Goal: Task Accomplishment & Management: Complete application form

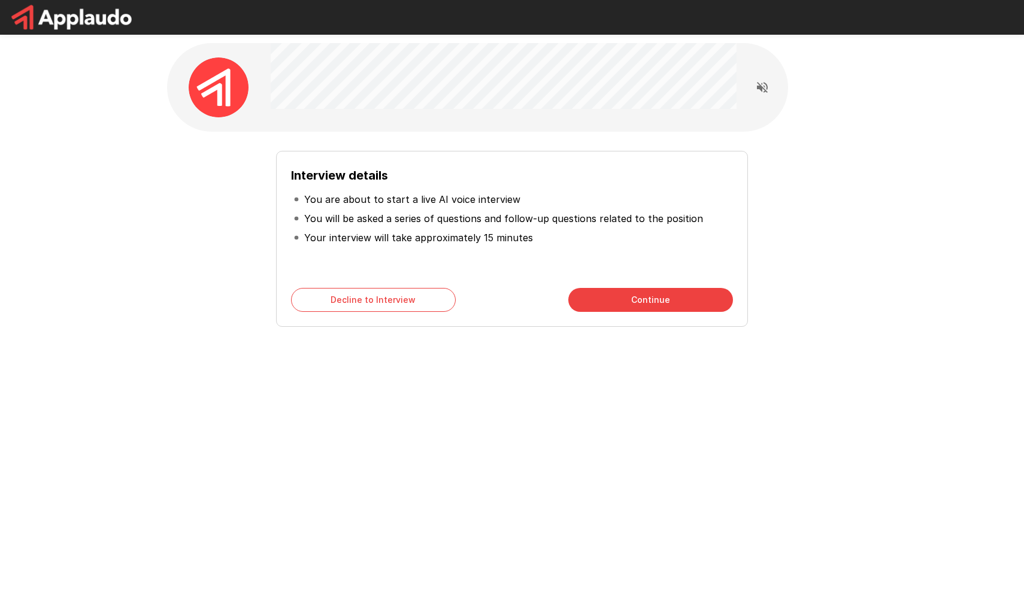
click at [652, 308] on button "Continue" at bounding box center [650, 300] width 165 height 24
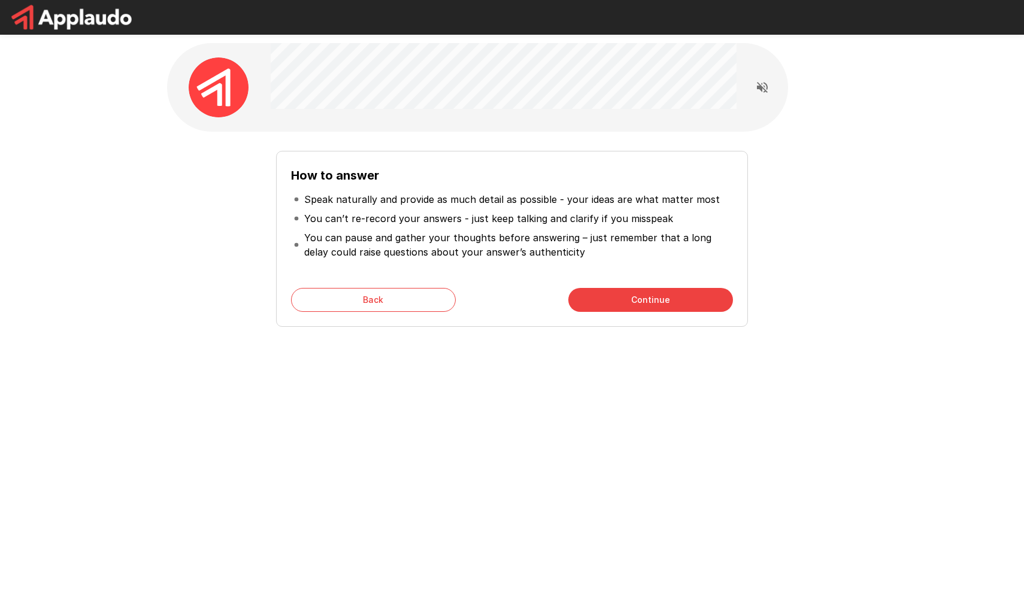
click at [652, 308] on button "Continue" at bounding box center [650, 300] width 165 height 24
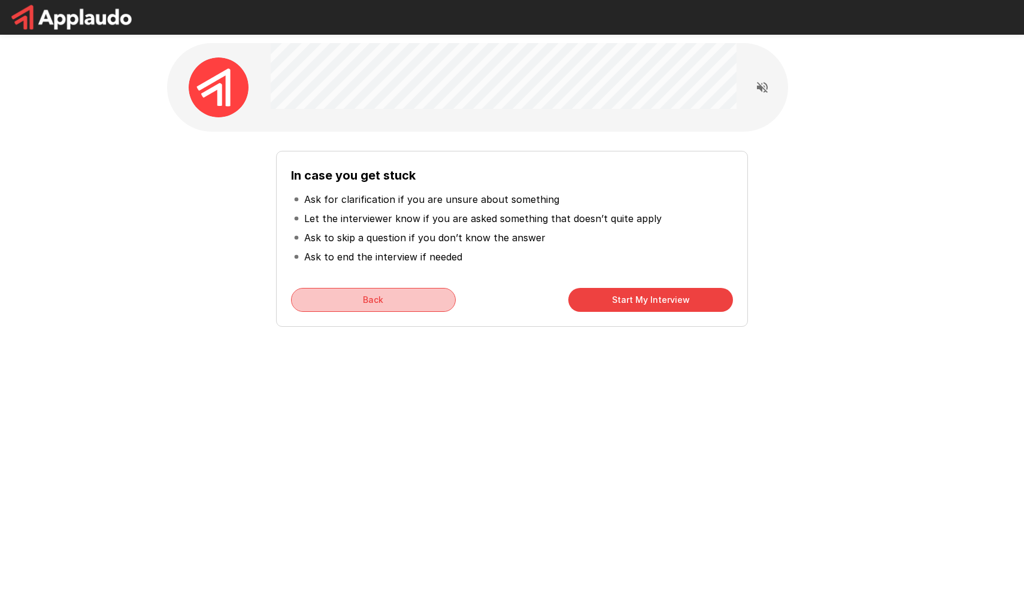
click at [395, 307] on button "Back" at bounding box center [373, 300] width 165 height 24
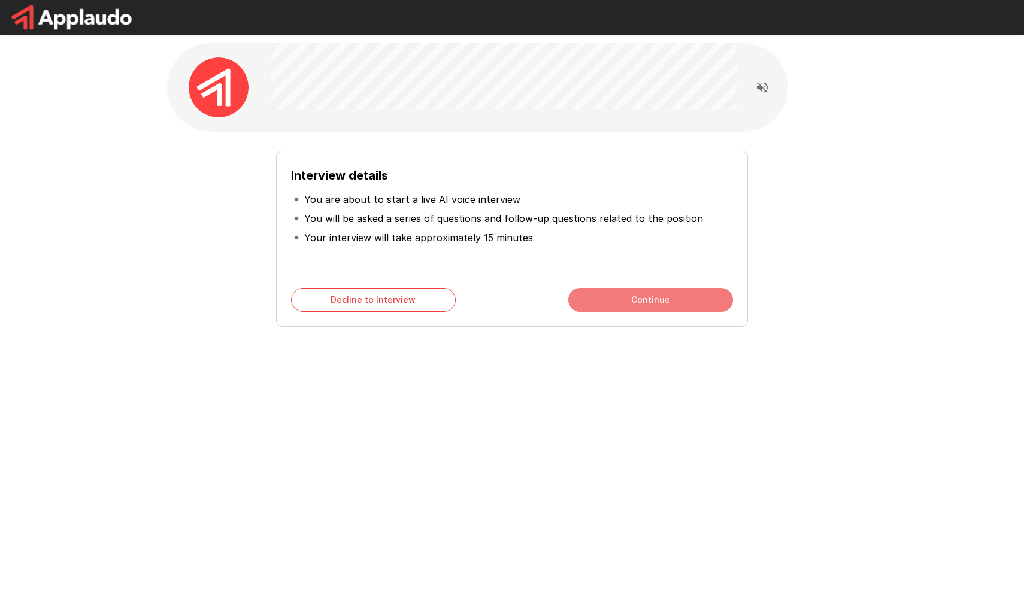
click at [662, 290] on button "Continue" at bounding box center [650, 300] width 165 height 24
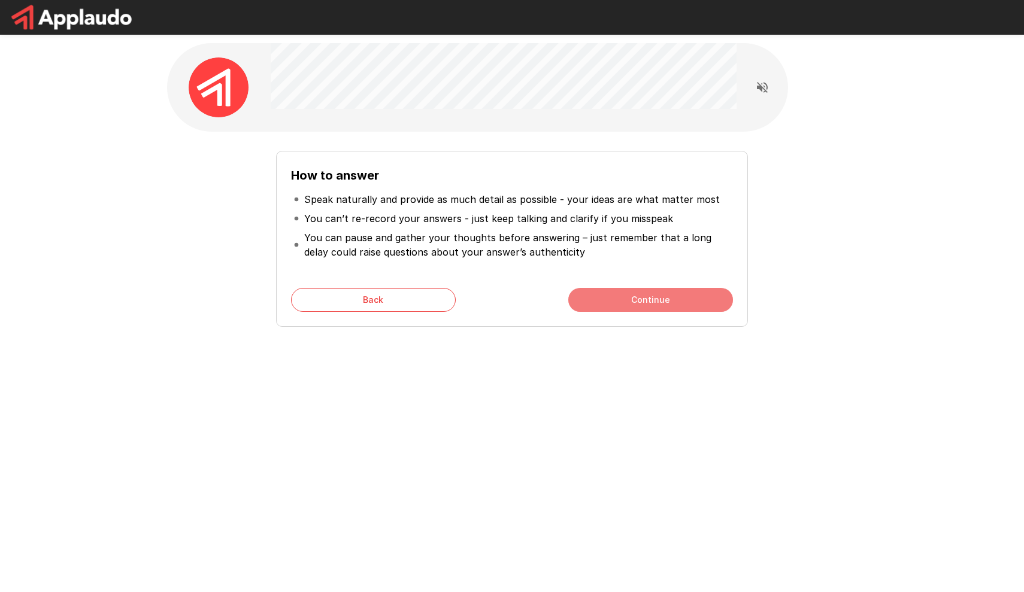
click at [662, 290] on button "Continue" at bounding box center [650, 300] width 165 height 24
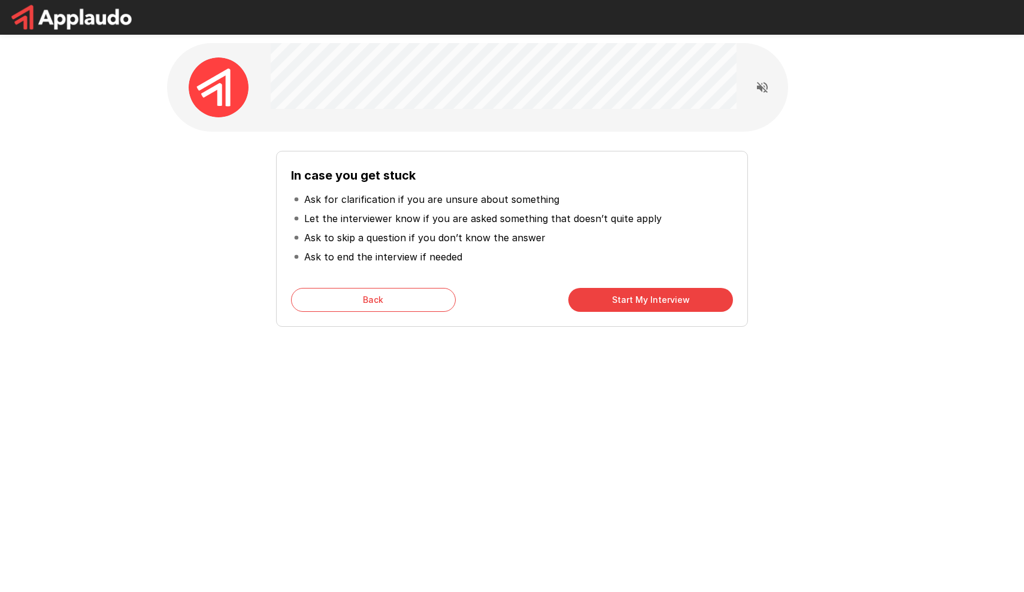
click at [662, 290] on button "Start My Interview" at bounding box center [650, 300] width 165 height 24
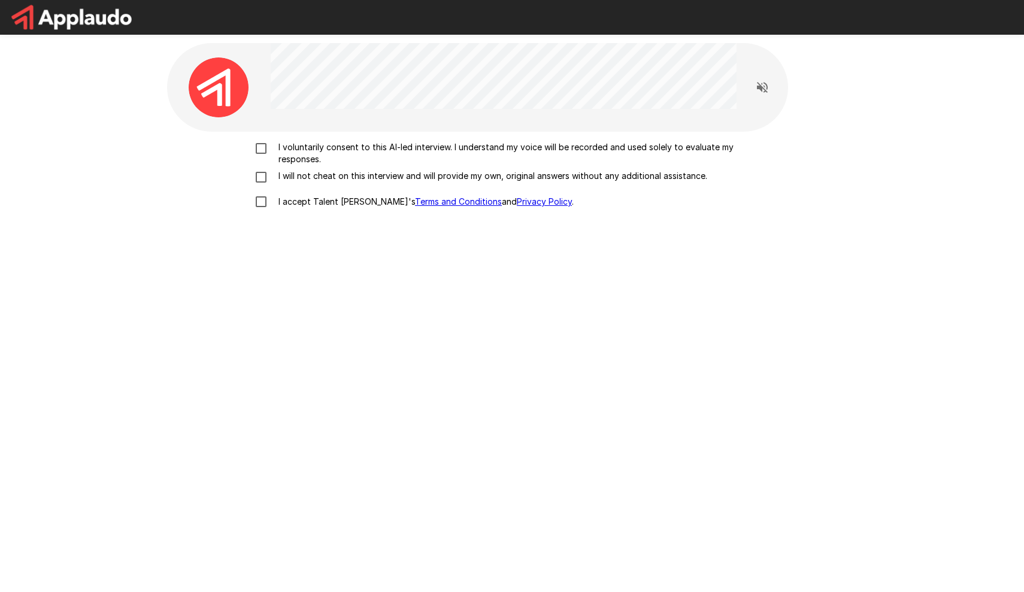
click at [276, 152] on p "I voluntarily consent to this AI-led interview. I understand my voice will be r…" at bounding box center [525, 153] width 502 height 24
click at [276, 180] on p "I will not cheat on this interview and will provide my own, original answers wi…" at bounding box center [491, 176] width 434 height 12
click at [281, 199] on p "I accept Talent Llama's Terms and Conditions and Privacy Policy ." at bounding box center [424, 202] width 300 height 12
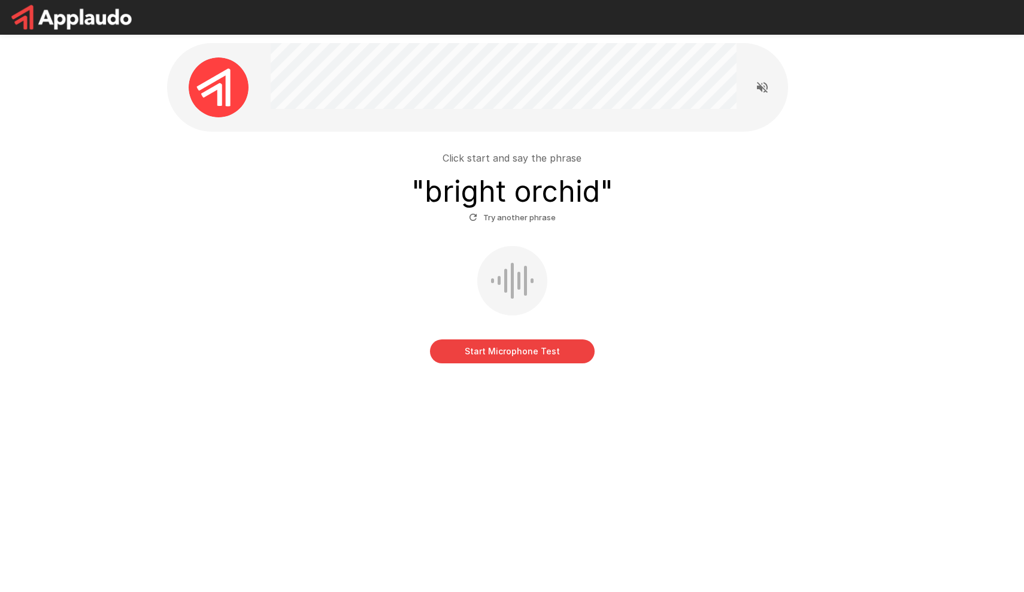
click at [542, 347] on button "Start Microphone Test" at bounding box center [512, 352] width 165 height 24
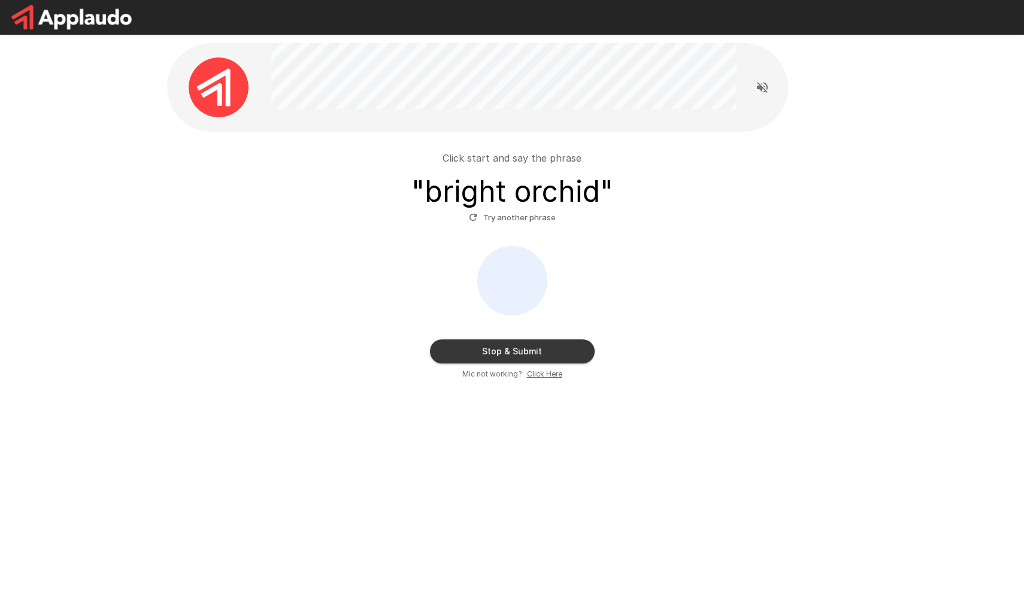
click at [549, 355] on button "Stop & Submit" at bounding box center [512, 352] width 165 height 24
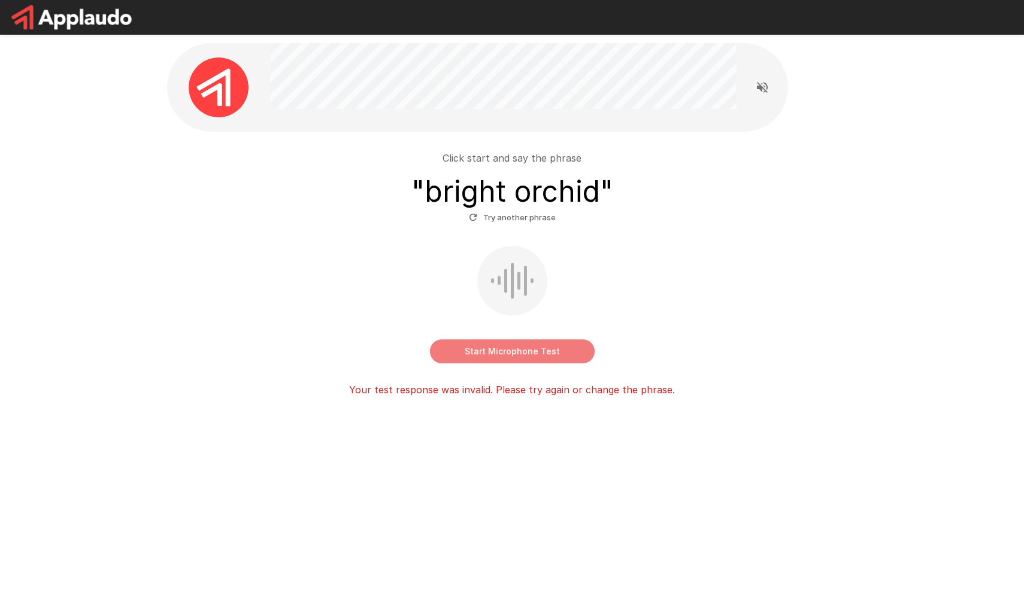
click at [530, 355] on button "Start Microphone Test" at bounding box center [512, 352] width 165 height 24
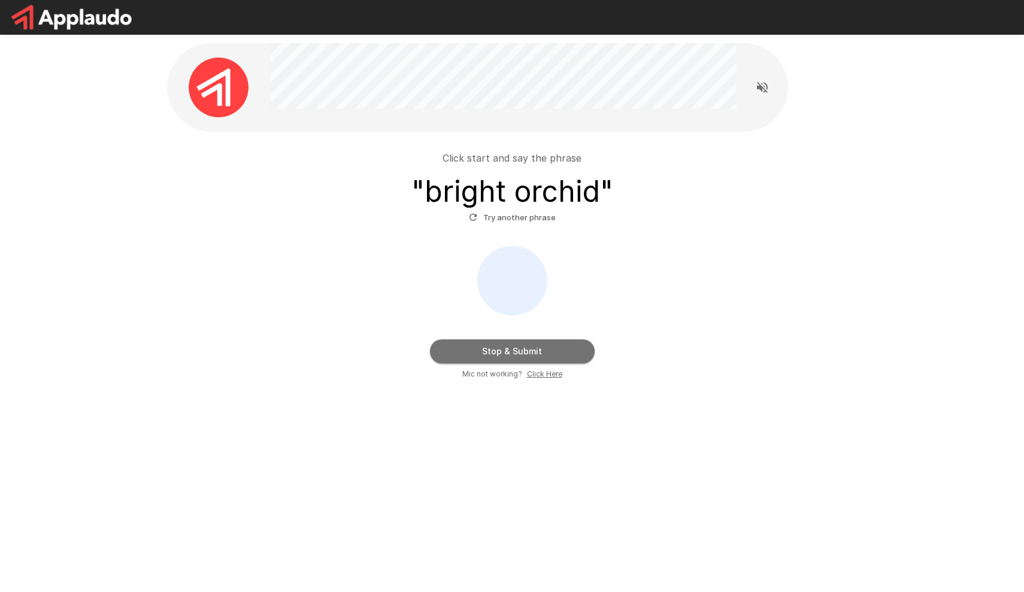
click at [519, 351] on button "Stop & Submit" at bounding box center [512, 352] width 165 height 24
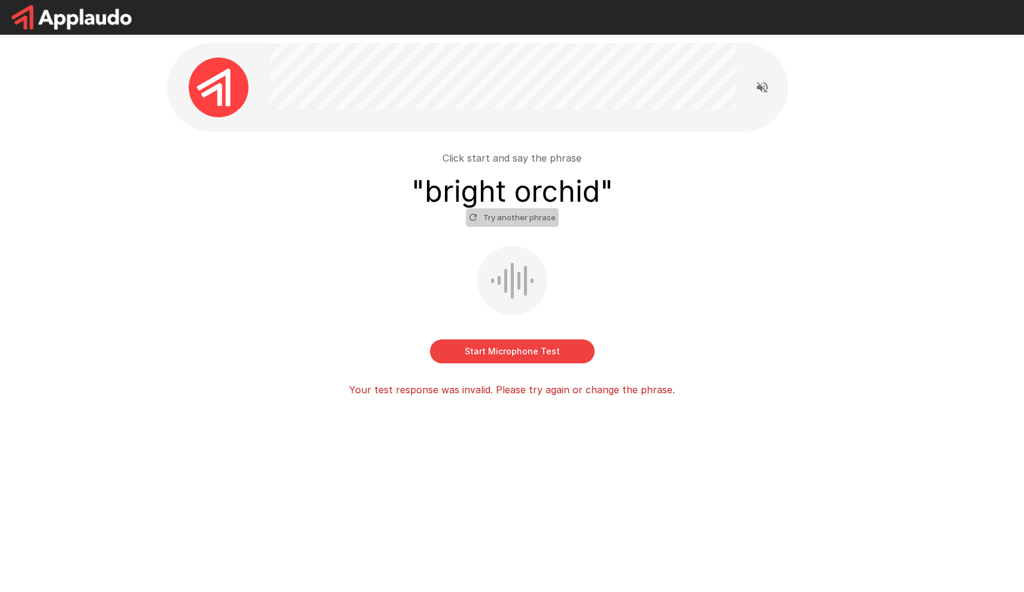
click at [526, 225] on button "Try another phrase" at bounding box center [512, 217] width 93 height 19
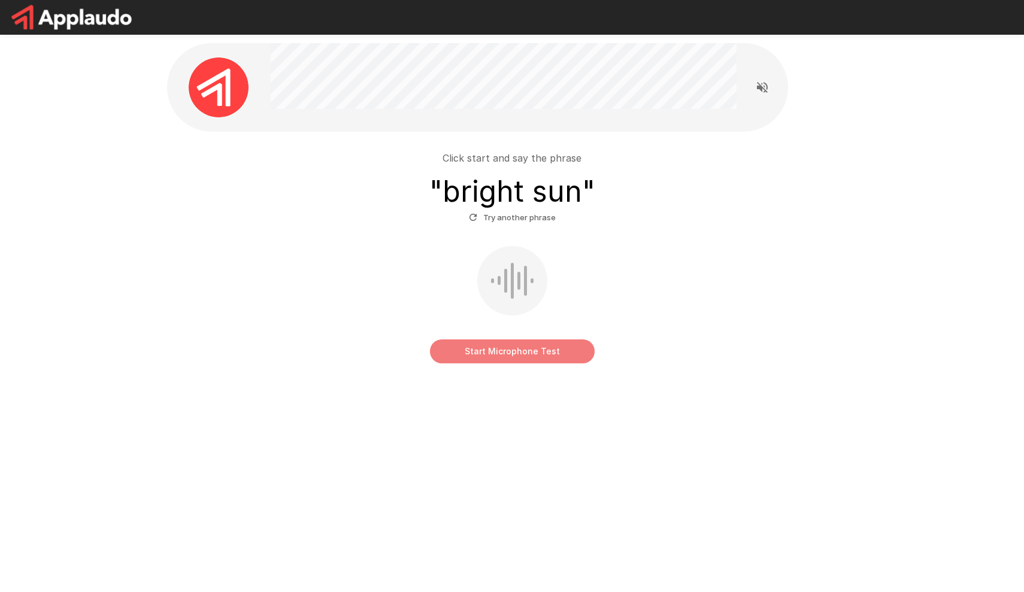
click at [501, 352] on button "Start Microphone Test" at bounding box center [512, 352] width 165 height 24
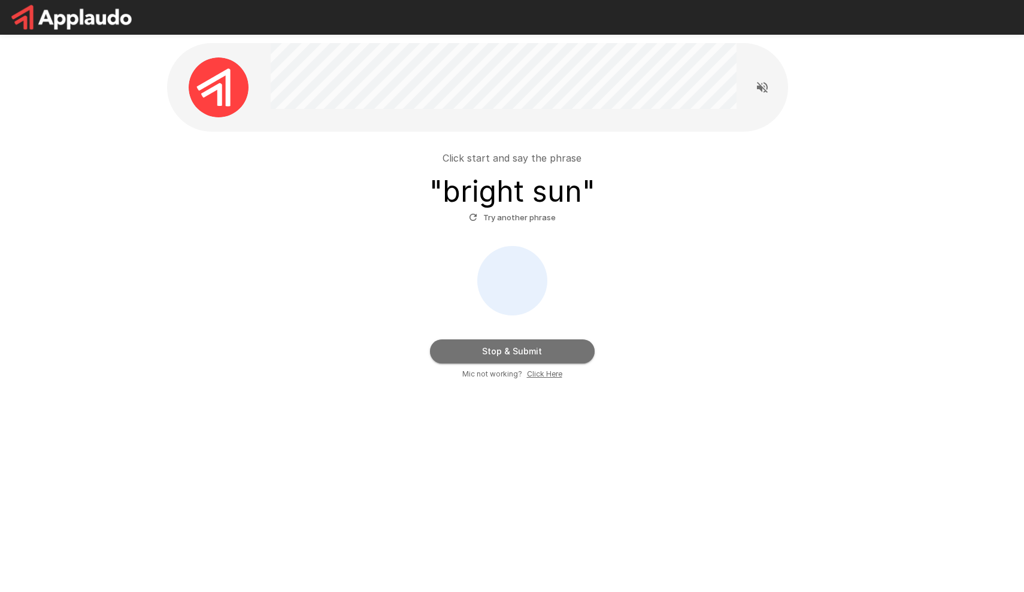
click at [510, 356] on button "Stop & Submit" at bounding box center [512, 352] width 165 height 24
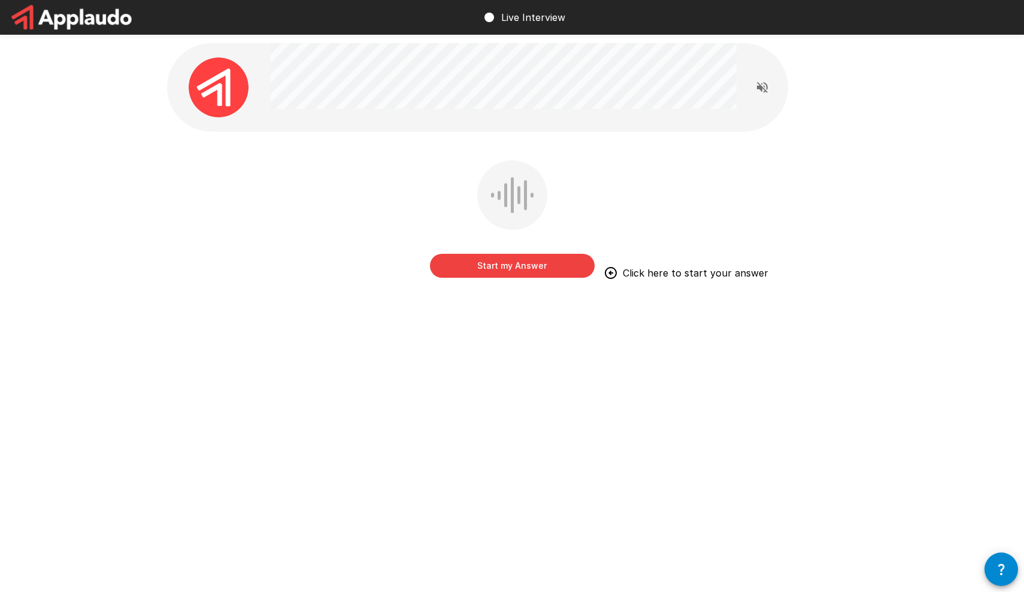
click at [527, 264] on button "Start my Answer" at bounding box center [512, 266] width 165 height 24
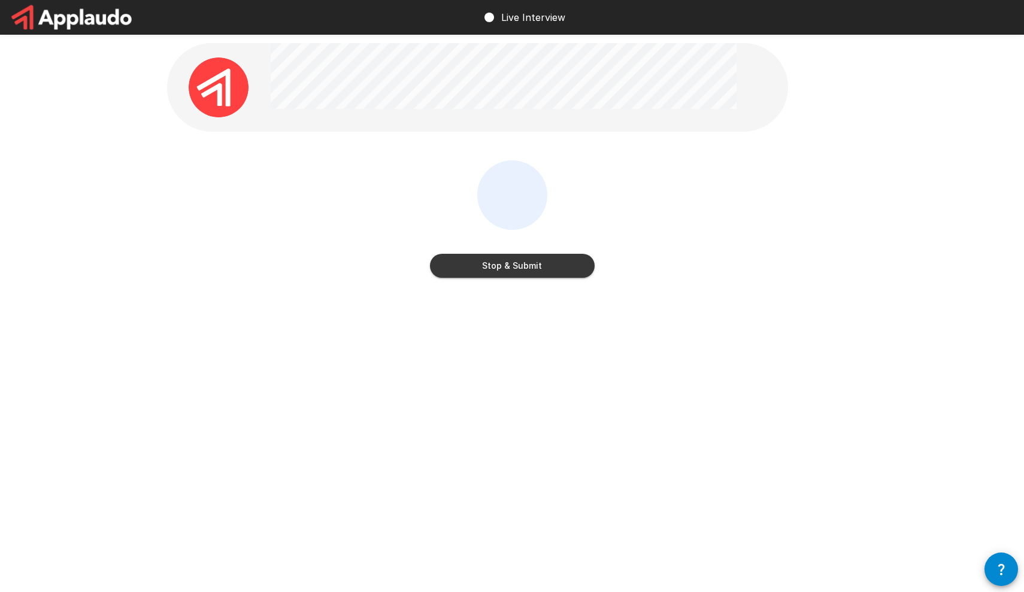
click at [521, 269] on button "Stop & Submit" at bounding box center [512, 266] width 165 height 24
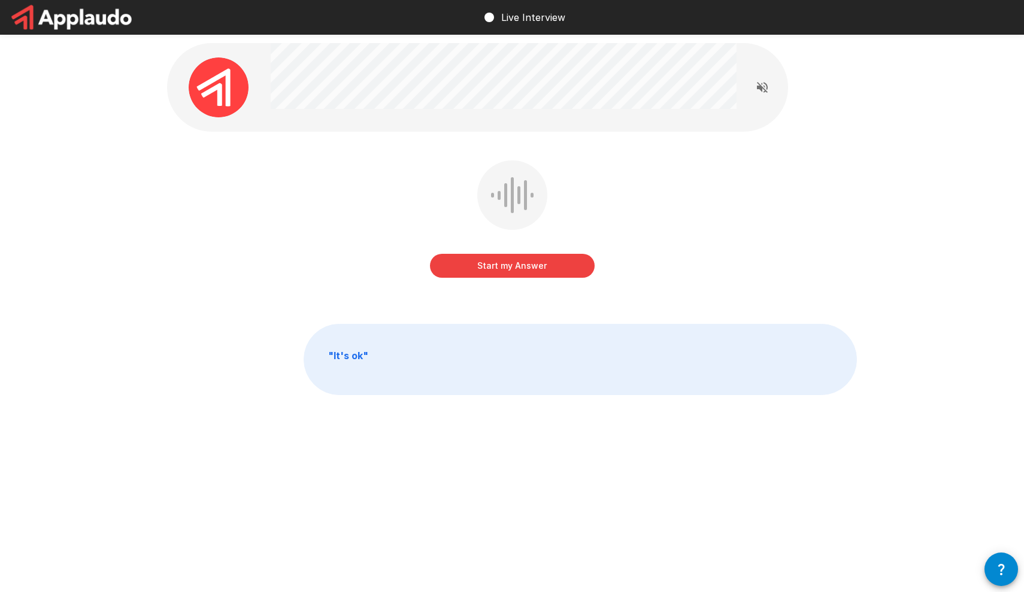
click at [530, 264] on button "Start my Answer" at bounding box center [512, 266] width 165 height 24
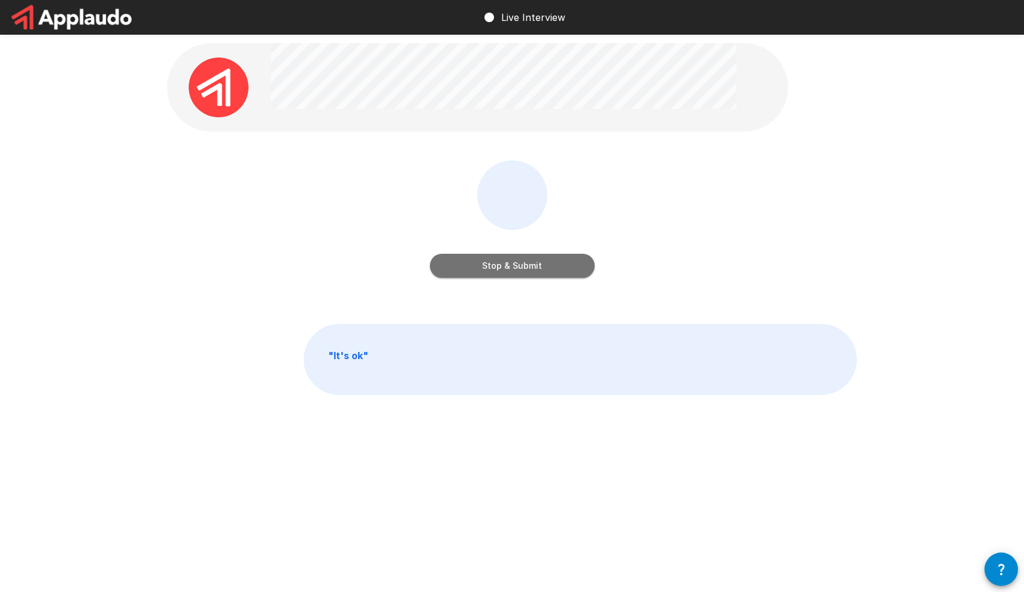
click at [529, 268] on button "Stop & Submit" at bounding box center [512, 266] width 165 height 24
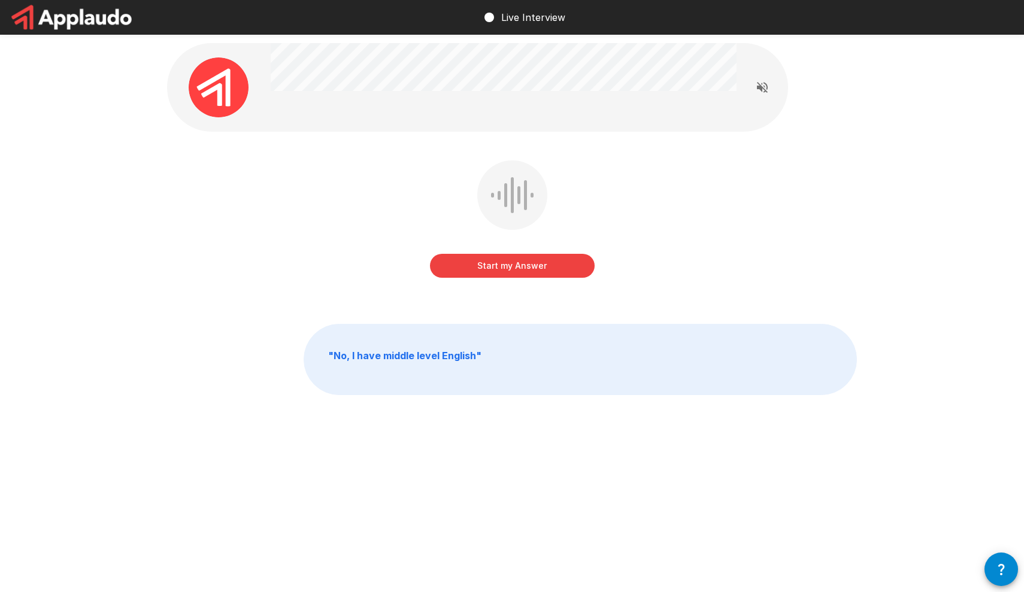
click at [540, 263] on button "Start my Answer" at bounding box center [512, 266] width 165 height 24
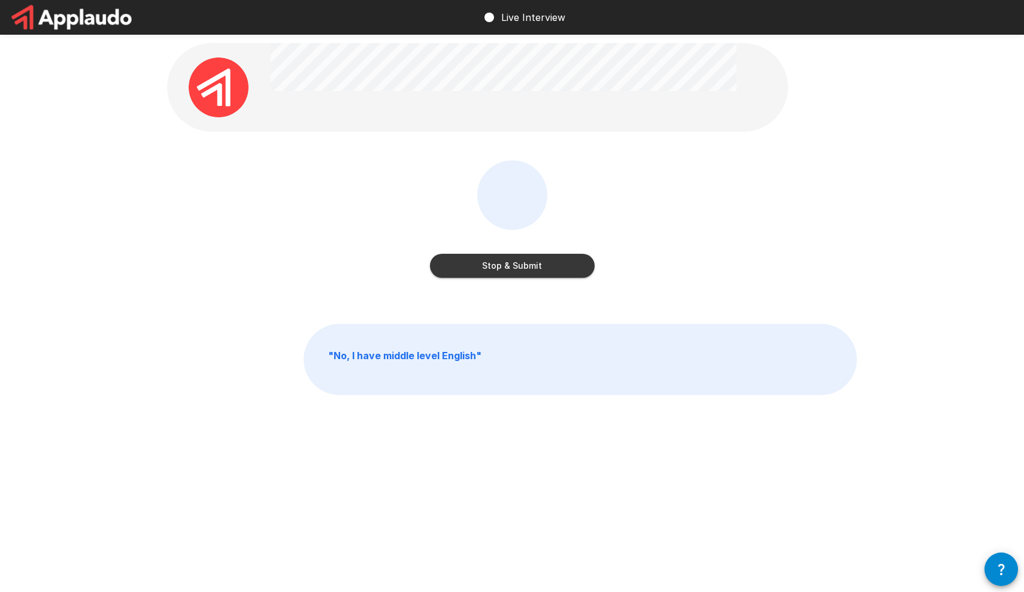
click at [528, 259] on button "Stop & Submit" at bounding box center [512, 266] width 165 height 24
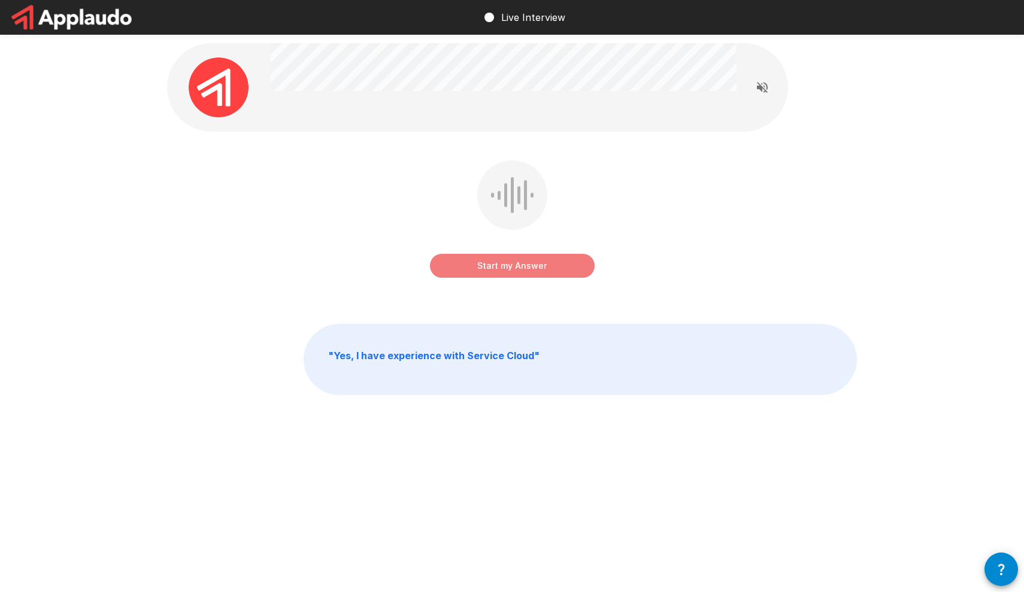
click at [510, 264] on button "Start my Answer" at bounding box center [512, 266] width 165 height 24
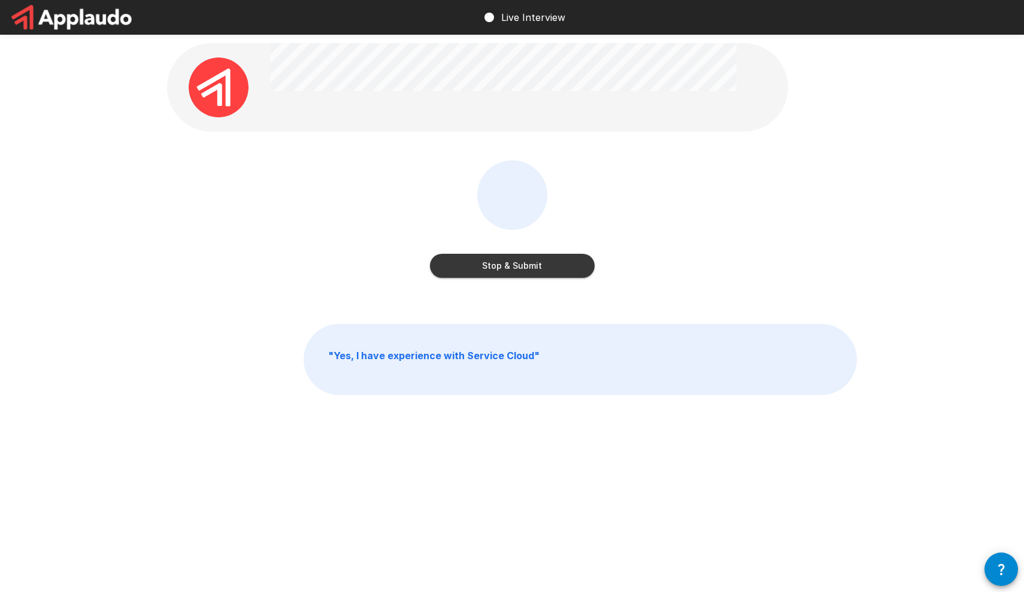
click at [524, 269] on button "Stop & Submit" at bounding box center [512, 266] width 165 height 24
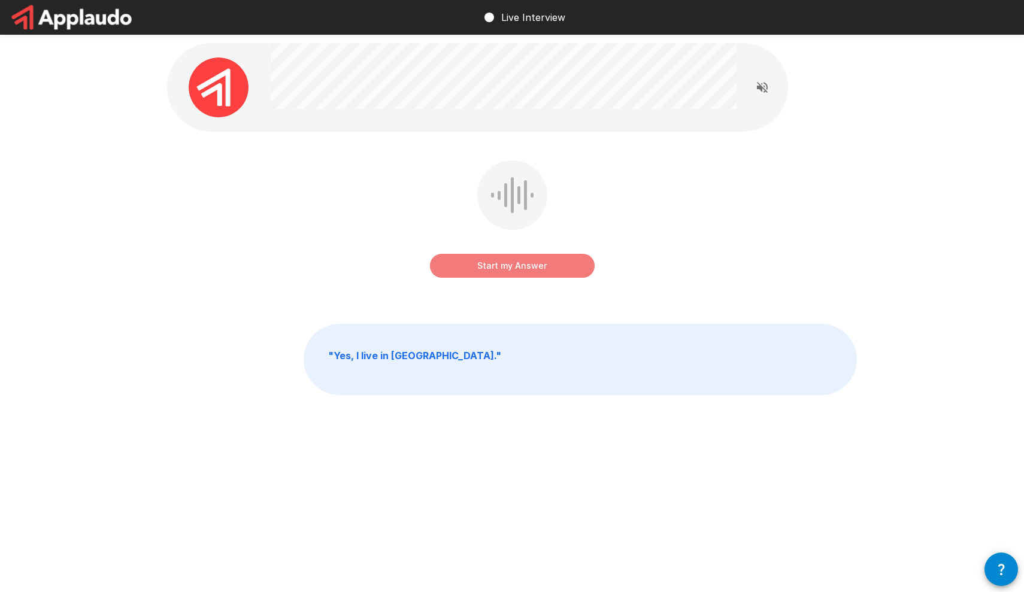
click at [516, 263] on button "Start my Answer" at bounding box center [512, 266] width 165 height 24
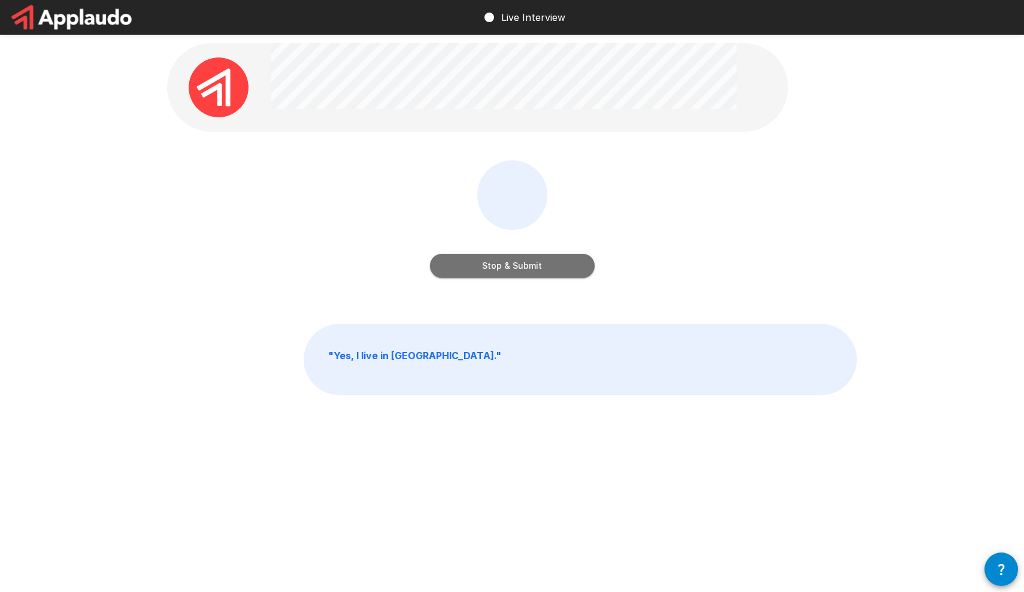
click at [559, 267] on button "Stop & Submit" at bounding box center [512, 266] width 165 height 24
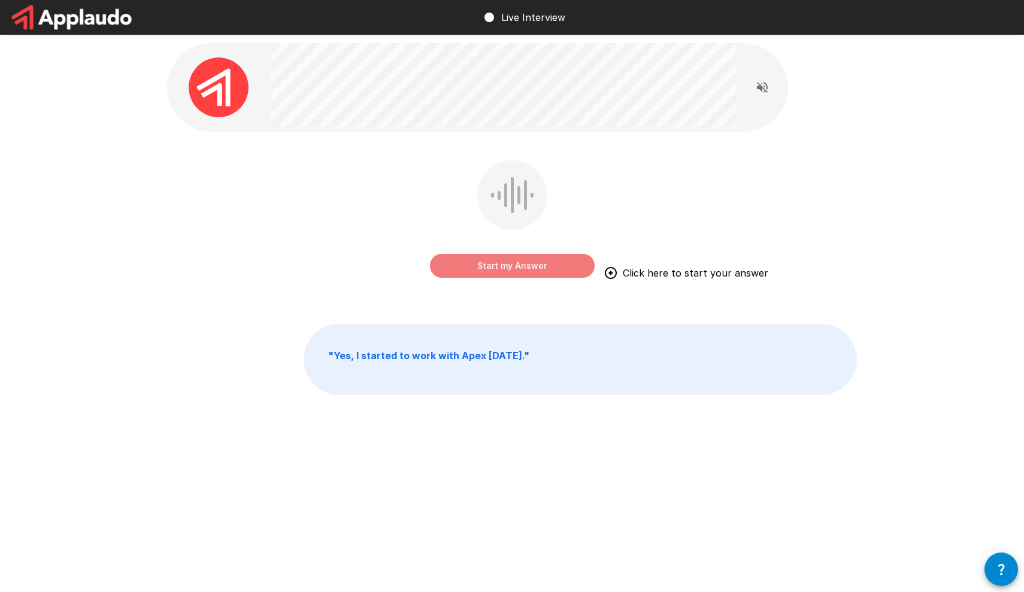
click at [524, 267] on button "Start my Answer" at bounding box center [512, 266] width 165 height 24
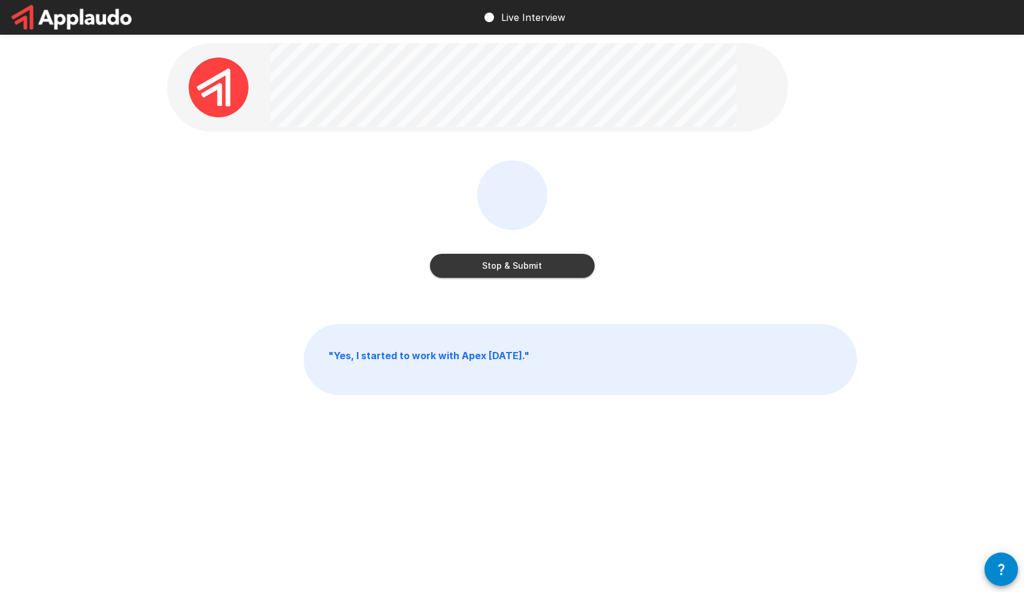
click at [540, 268] on button "Stop & Submit" at bounding box center [512, 266] width 165 height 24
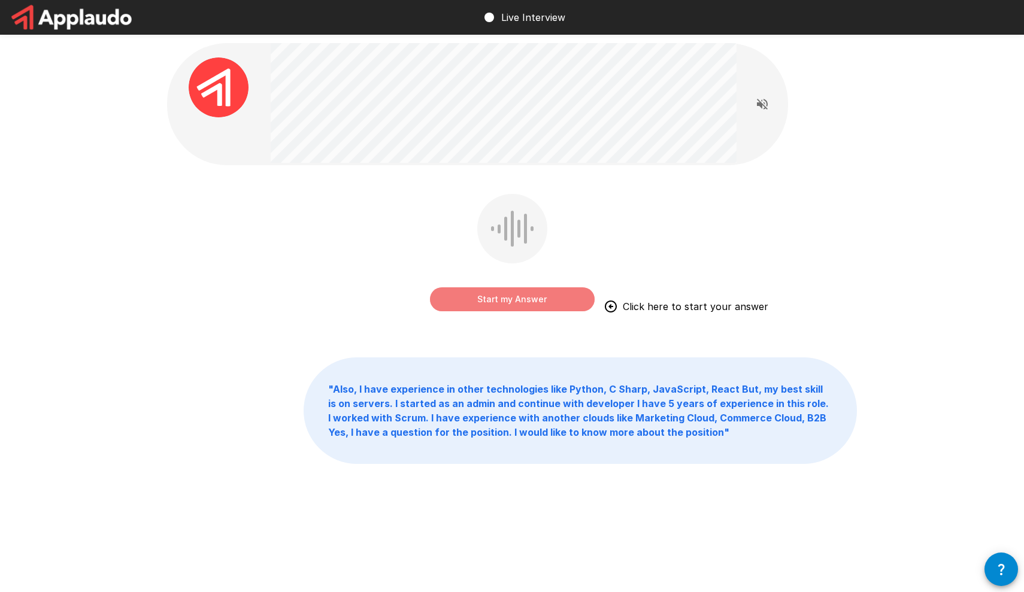
click at [537, 295] on button "Start my Answer" at bounding box center [512, 299] width 165 height 24
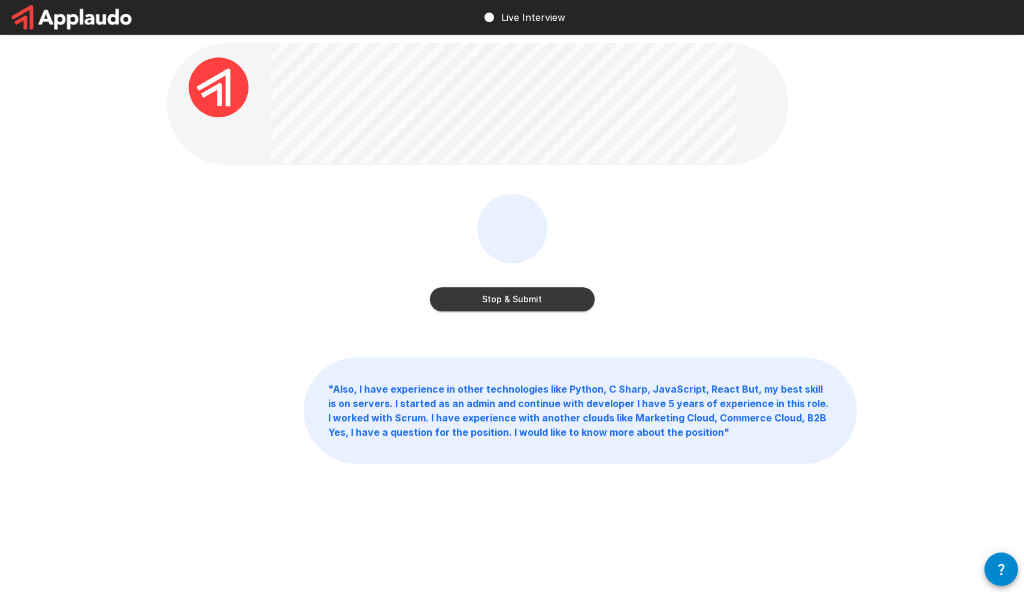
click at [537, 295] on button "Stop & Submit" at bounding box center [512, 299] width 165 height 24
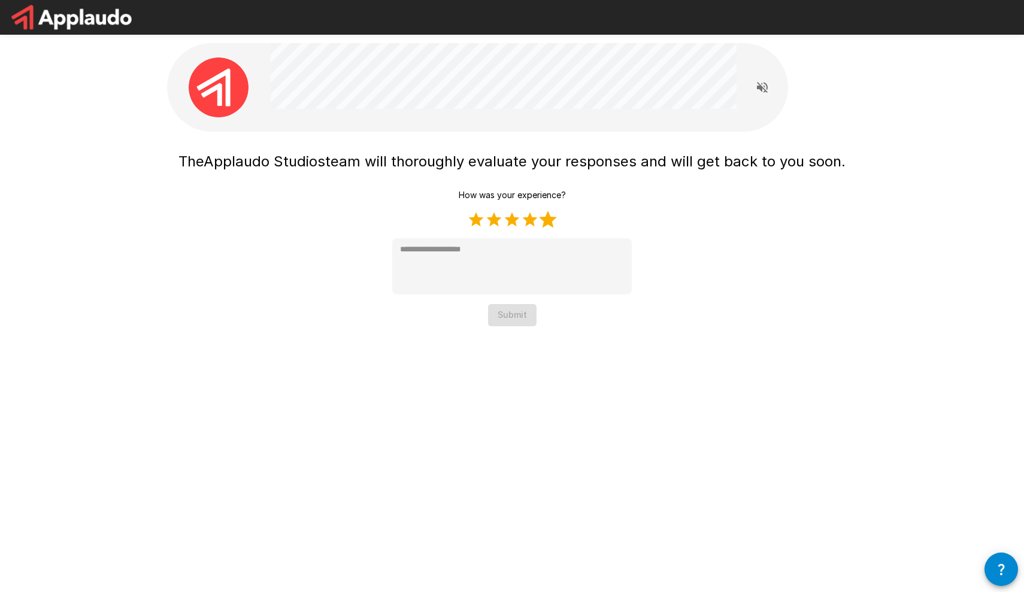
click at [552, 222] on label "5 Stars" at bounding box center [548, 220] width 18 height 18
type textarea "*"
click at [514, 314] on button "Submit" at bounding box center [512, 315] width 49 height 22
